Goal: Task Accomplishment & Management: Complete application form

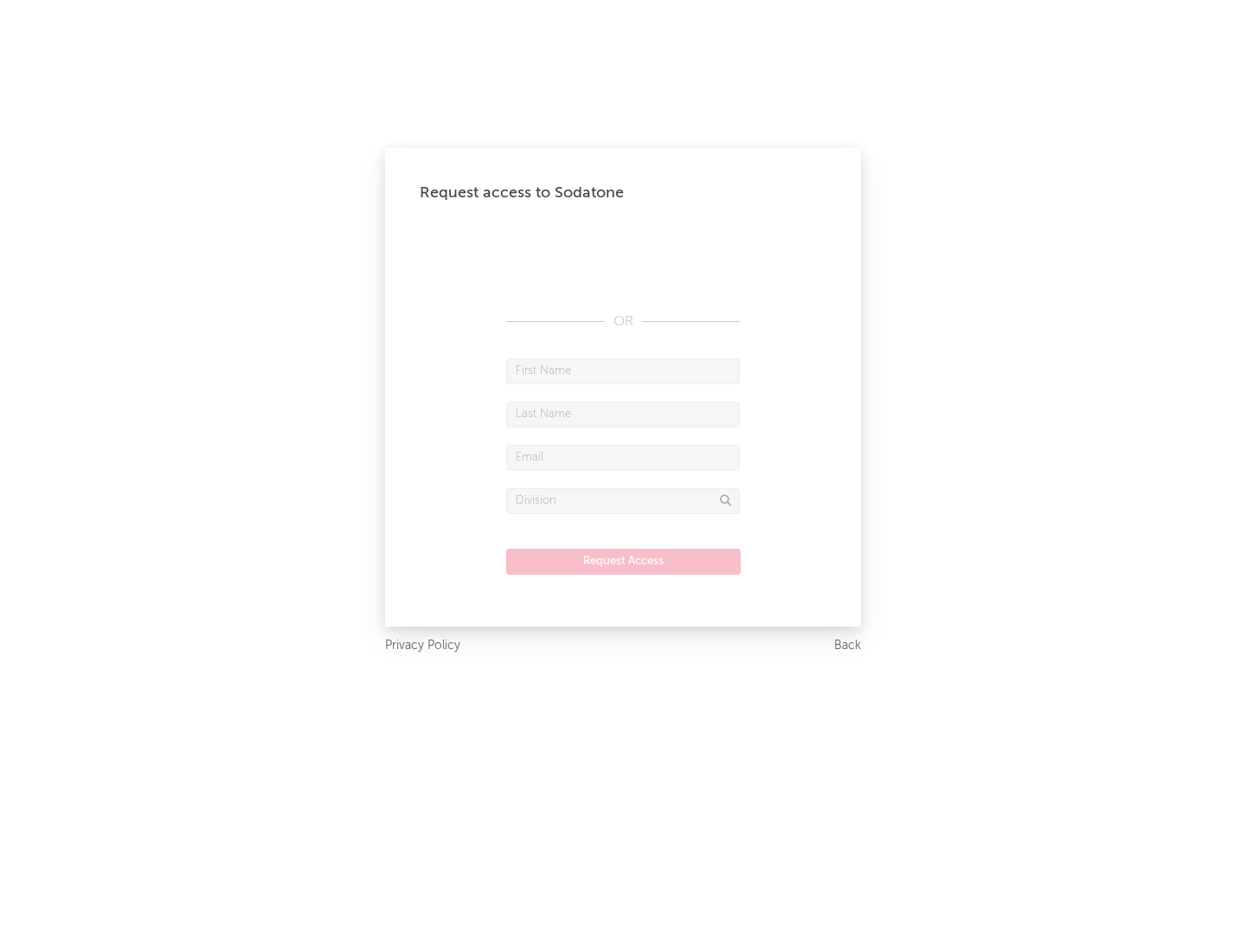
click at [623, 371] on input "text" at bounding box center [623, 372] width 234 height 26
type input "[PERSON_NAME]"
click at [623, 414] on input "text" at bounding box center [623, 415] width 234 height 26
type input "[PERSON_NAME]"
click at [623, 457] on input "text" at bounding box center [623, 458] width 234 height 26
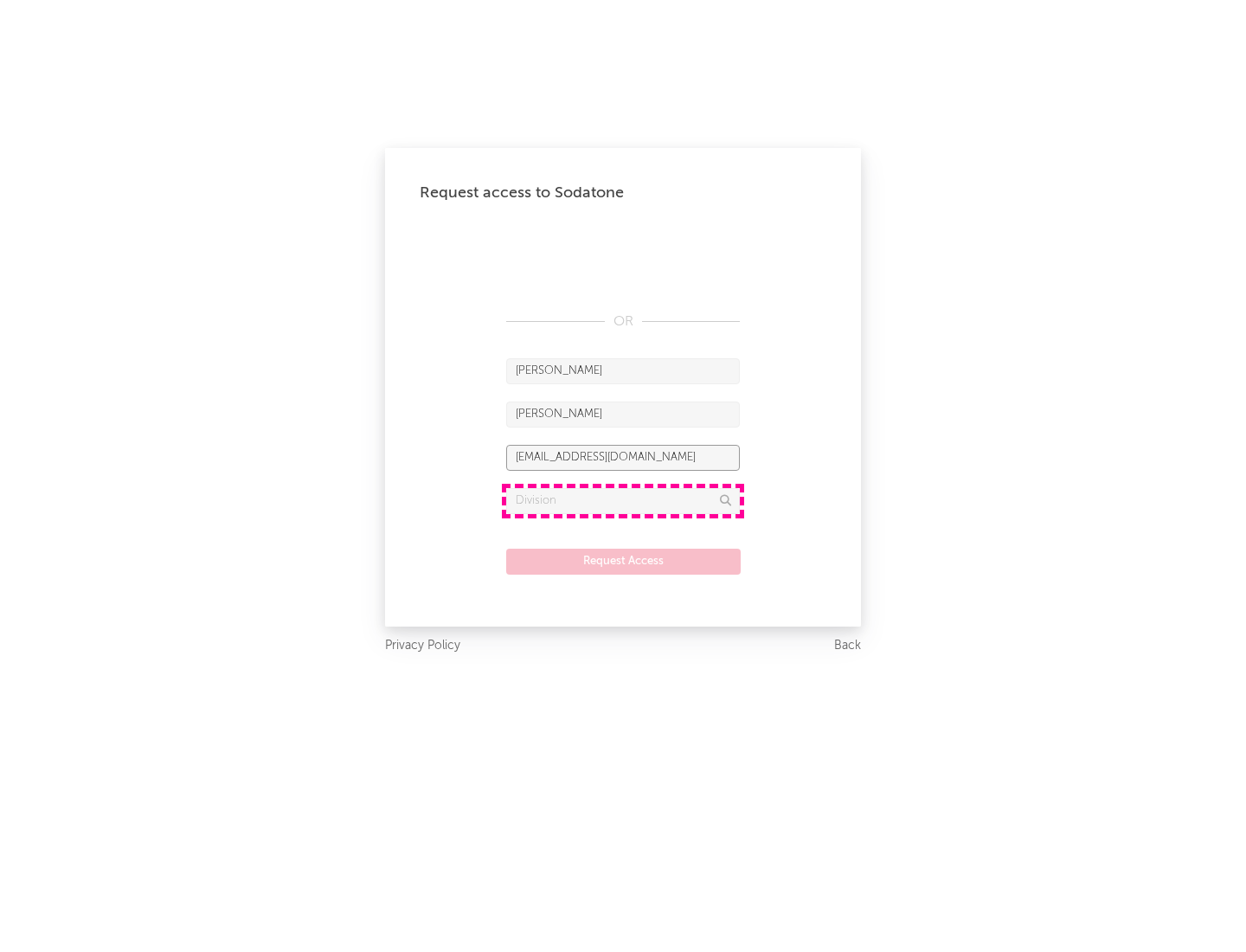
type input "[EMAIL_ADDRESS][DOMAIN_NAME]"
click at [623, 500] on input "text" at bounding box center [623, 501] width 234 height 26
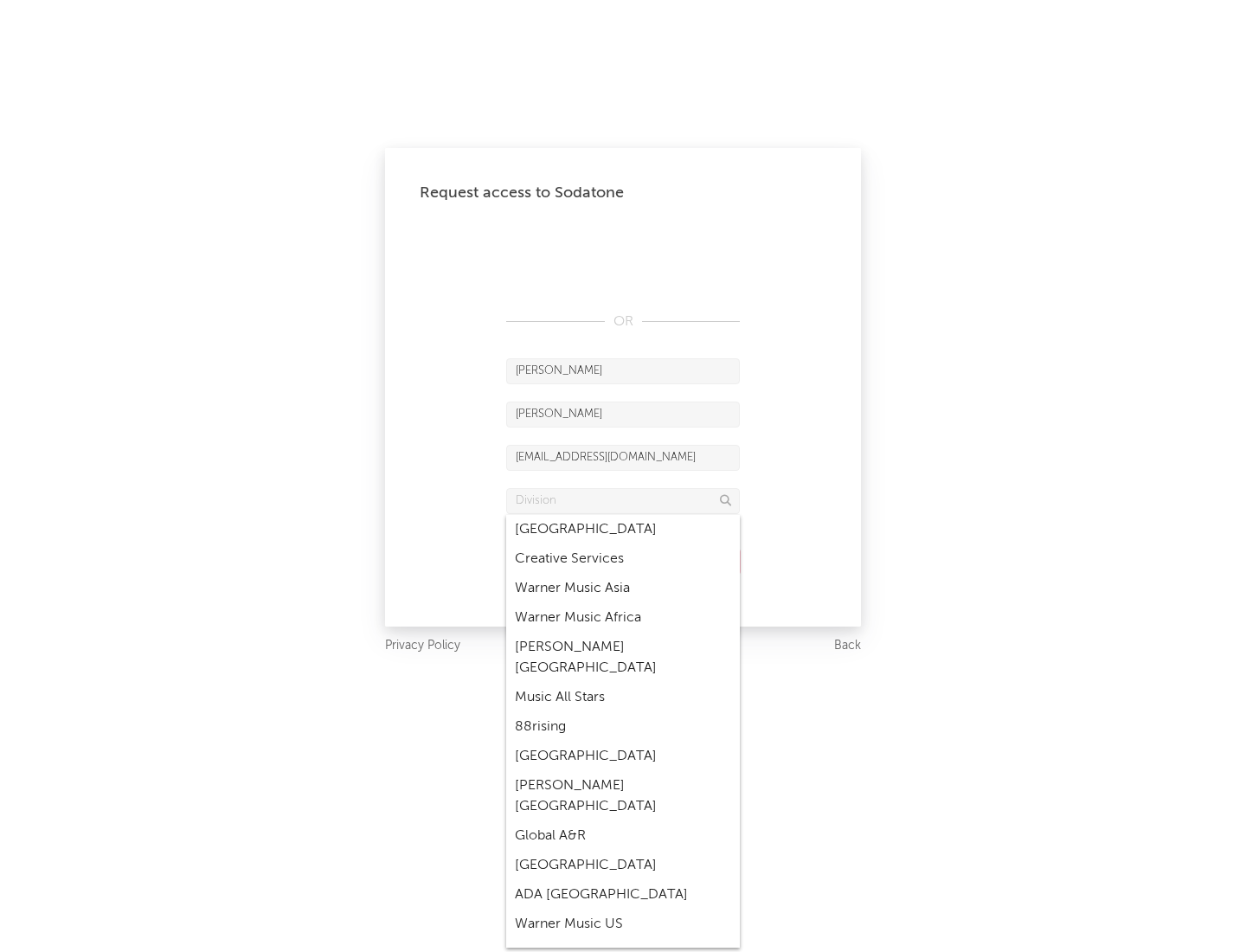
click at [623, 682] on div "Music All Stars" at bounding box center [623, 696] width 234 height 29
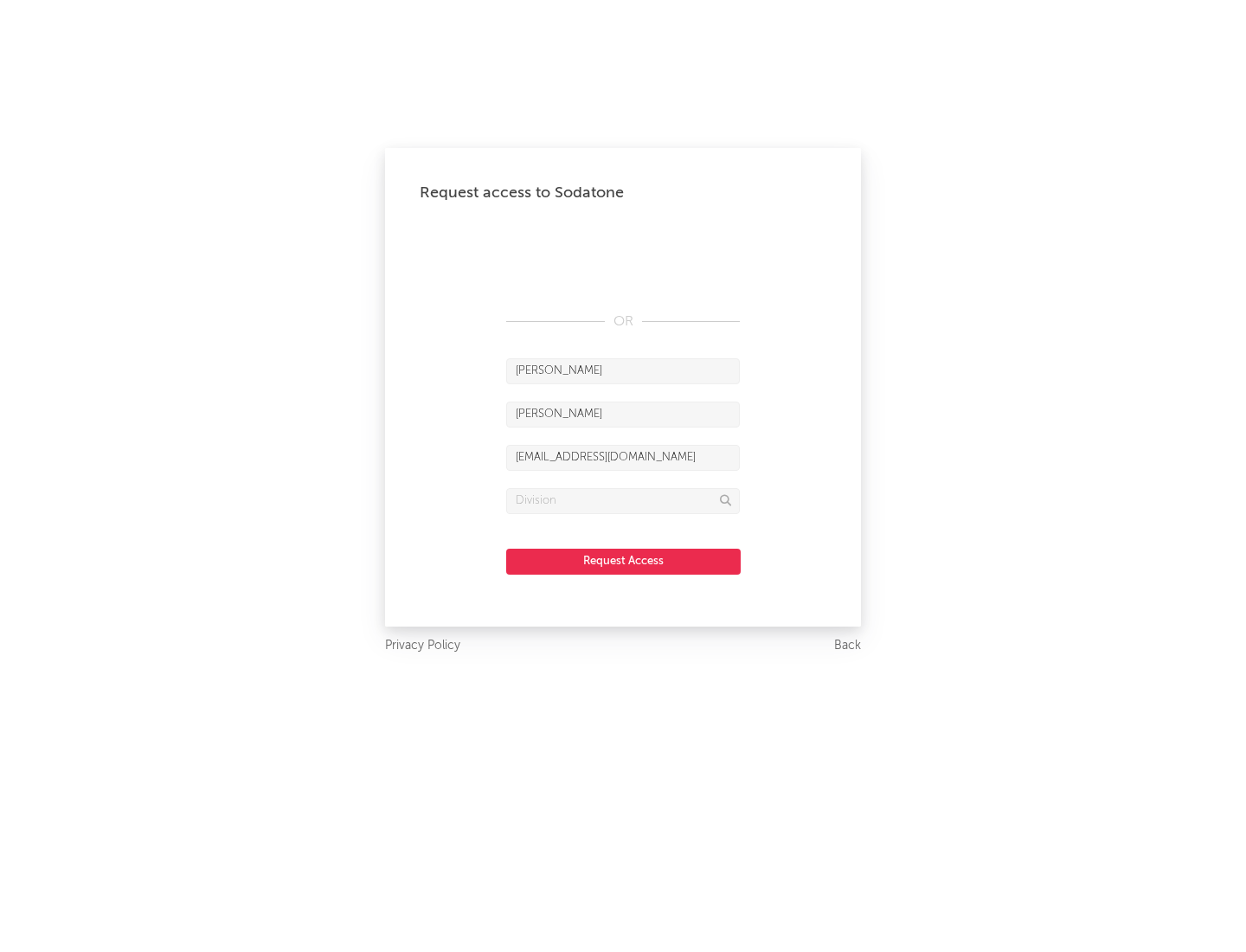
type input "Music All Stars"
click at [623, 561] on button "Request Access" at bounding box center [623, 562] width 235 height 26
